Goal: Task Accomplishment & Management: Use online tool/utility

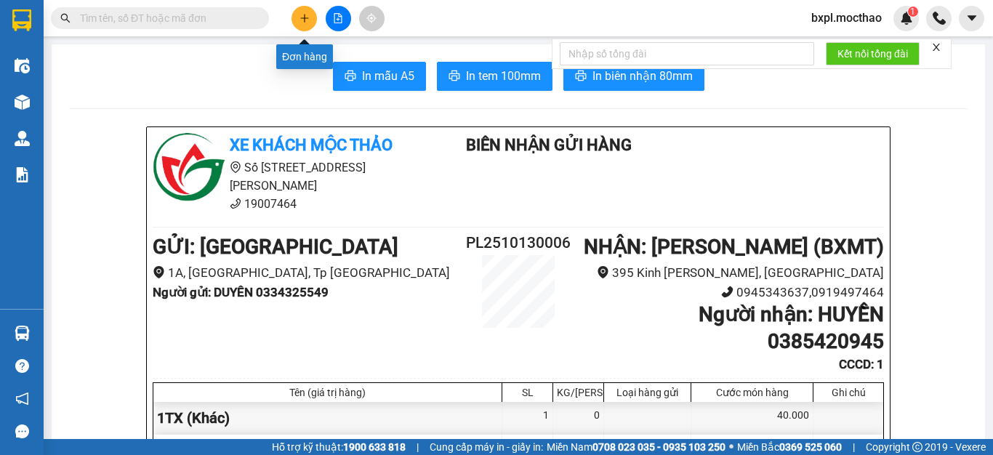
click at [304, 14] on icon "plus" at bounding box center [304, 18] width 10 height 10
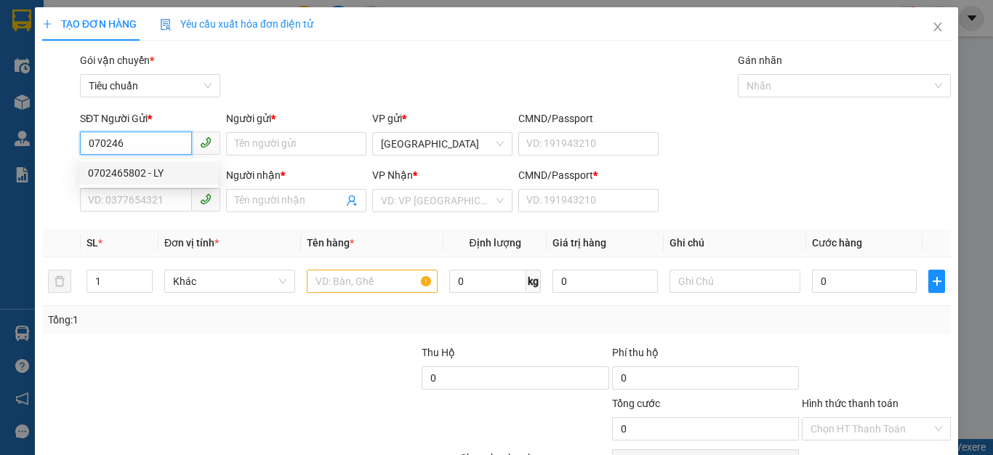
click at [129, 167] on div "0702465802 - LY" at bounding box center [148, 173] width 121 height 16
type input "0702465802"
type input "LY"
type input "0395250786"
type input "MAI"
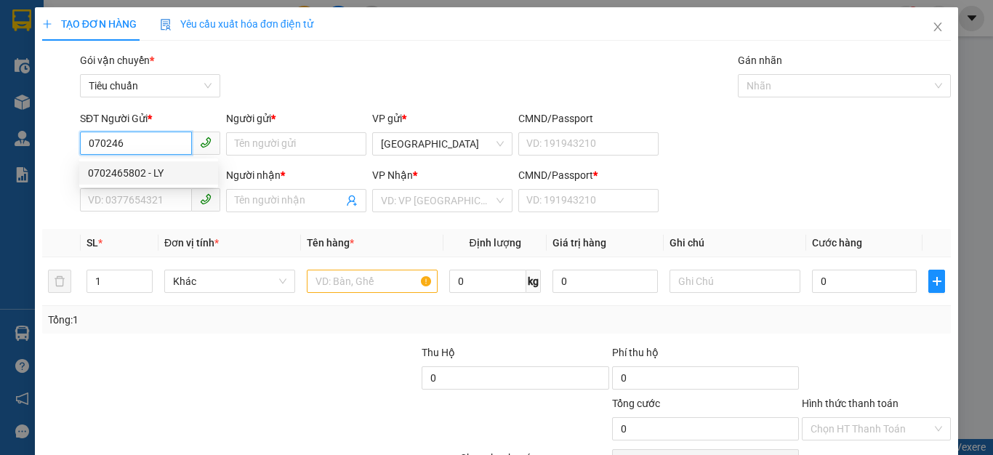
type input "0395250786"
type input "50.000"
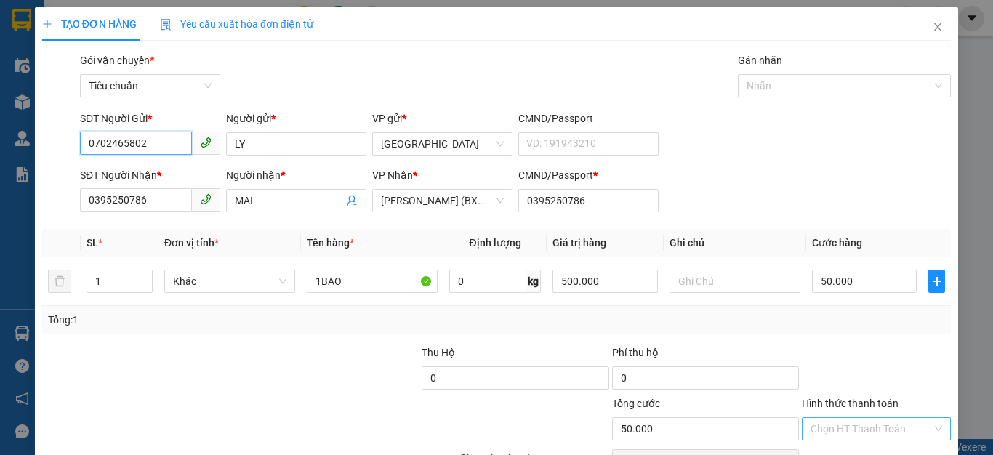
type input "0702465802"
click at [861, 431] on input "Hình thức thanh toán" at bounding box center [870, 429] width 121 height 22
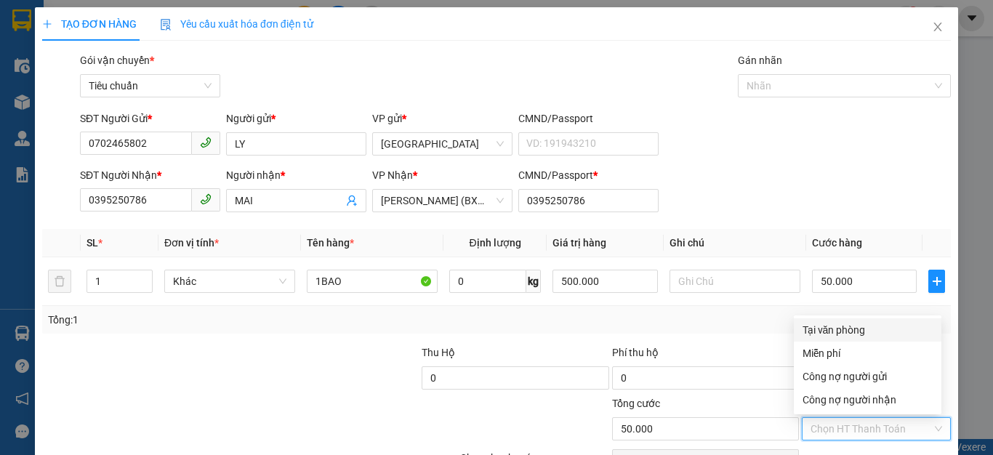
click at [838, 331] on div "Tại văn phòng" at bounding box center [867, 330] width 130 height 16
type input "0"
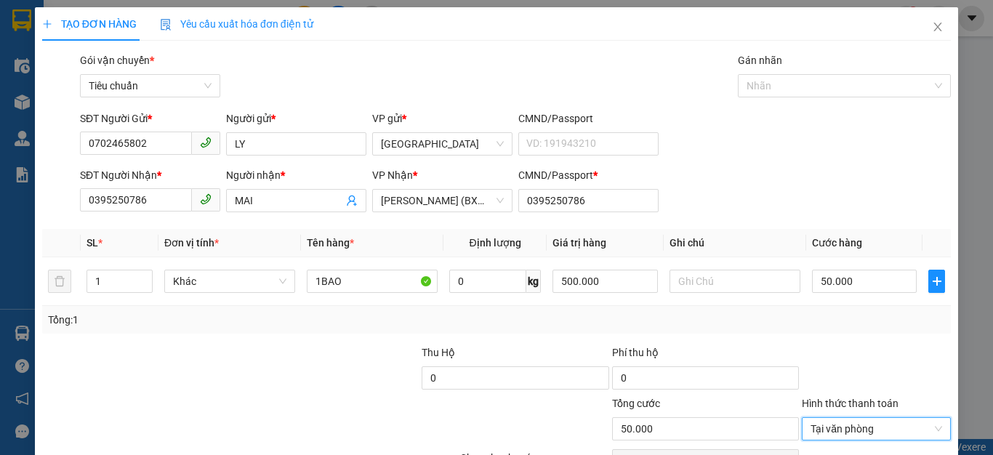
scroll to position [83, 0]
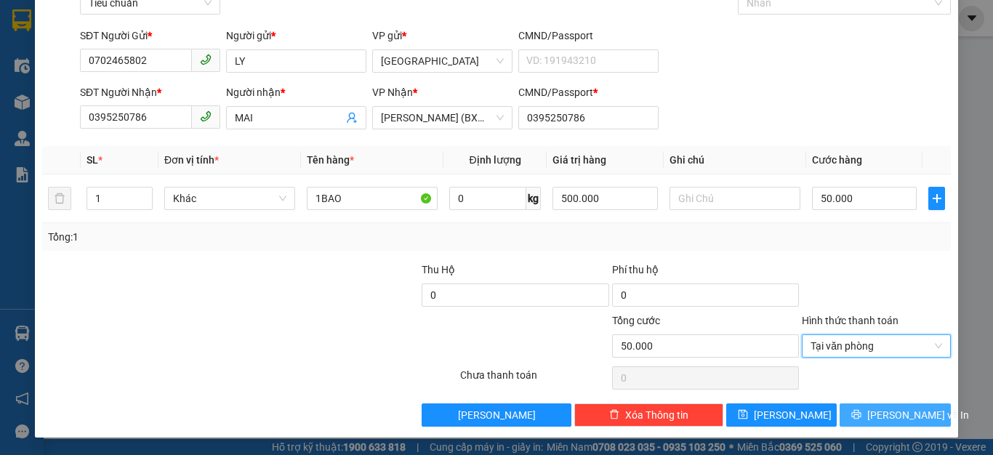
click at [868, 412] on button "[PERSON_NAME] và In" at bounding box center [894, 414] width 111 height 23
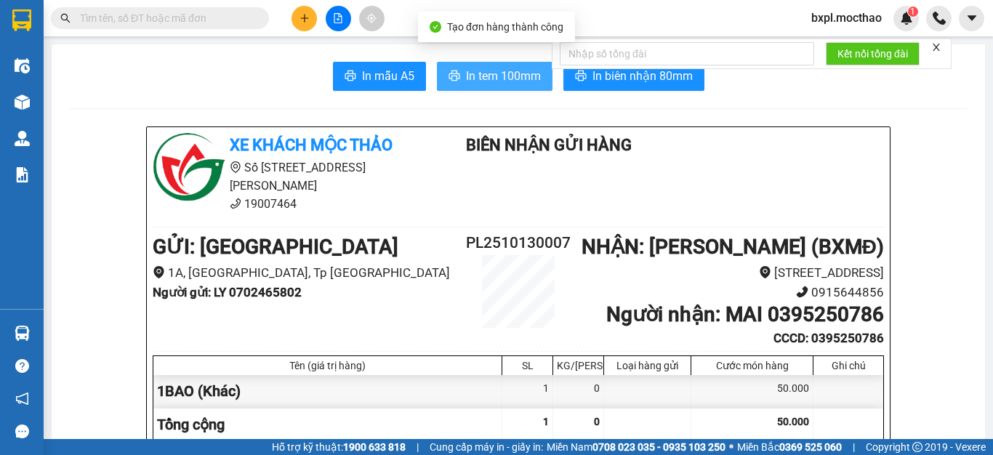
click at [479, 71] on span "In tem 100mm" at bounding box center [503, 76] width 75 height 18
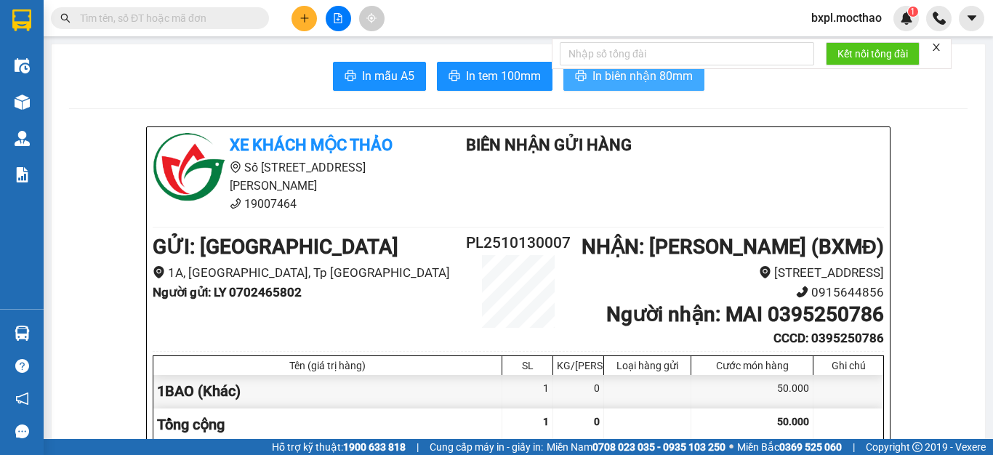
click at [640, 78] on span "In biên nhận 80mm" at bounding box center [642, 76] width 100 height 18
